Goal: Navigation & Orientation: Find specific page/section

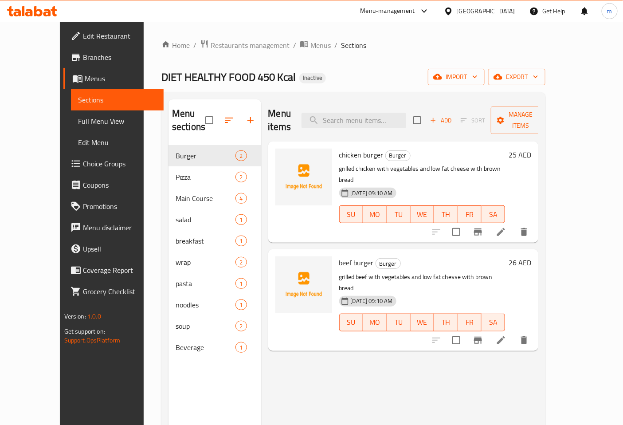
click at [211, 47] on span "Restaurants management" at bounding box center [250, 45] width 79 height 11
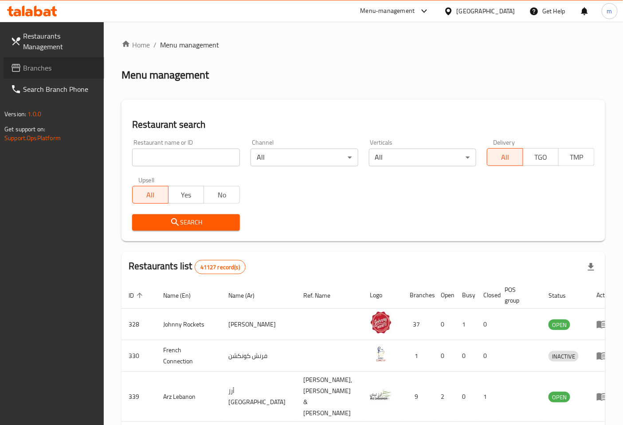
click at [40, 68] on span "Branches" at bounding box center [60, 68] width 74 height 11
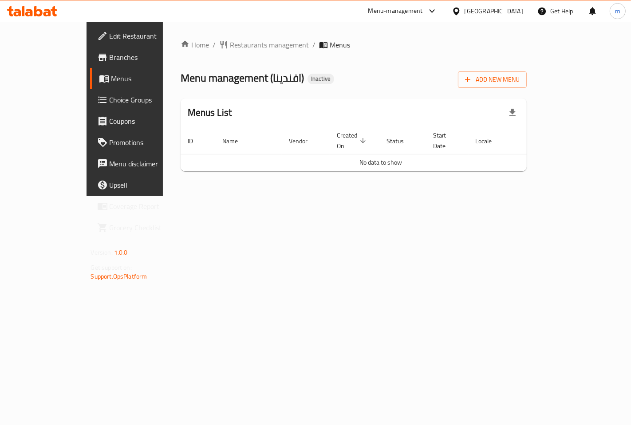
click at [110, 62] on span "Branches" at bounding box center [147, 57] width 75 height 11
click at [110, 59] on span "Branches" at bounding box center [147, 57] width 75 height 11
